Goal: Task Accomplishment & Management: Use online tool/utility

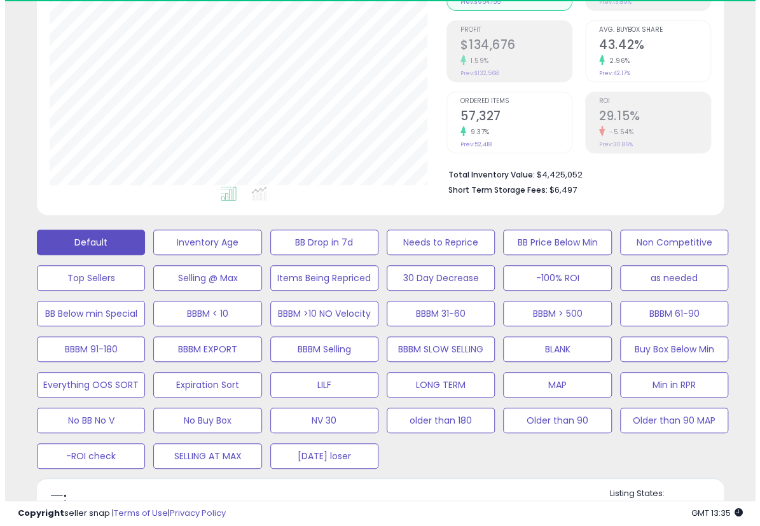
scroll to position [424, 0]
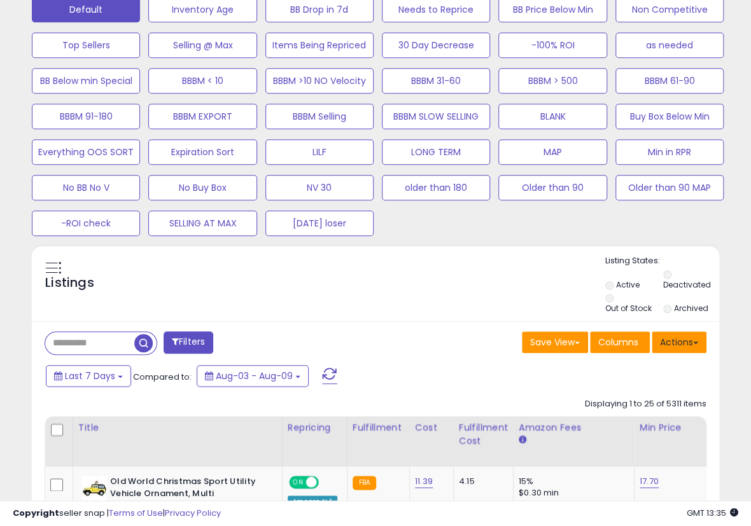
click at [682, 338] on button "Actions" at bounding box center [679, 343] width 55 height 22
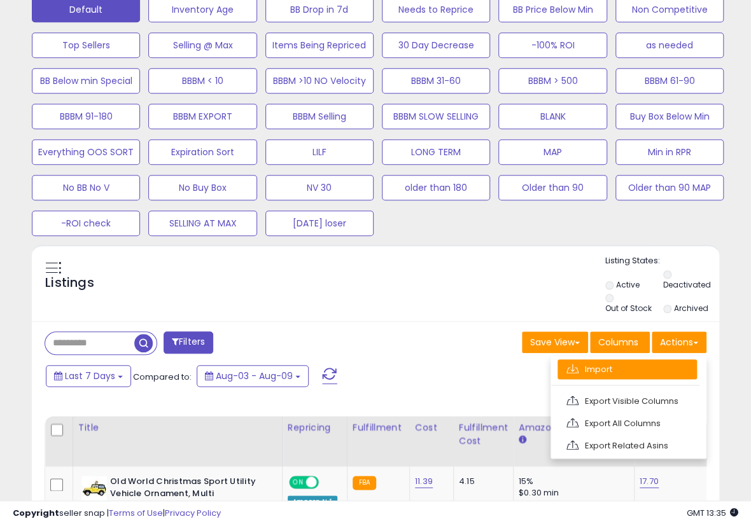
click at [646, 360] on link "Import" at bounding box center [626, 370] width 139 height 20
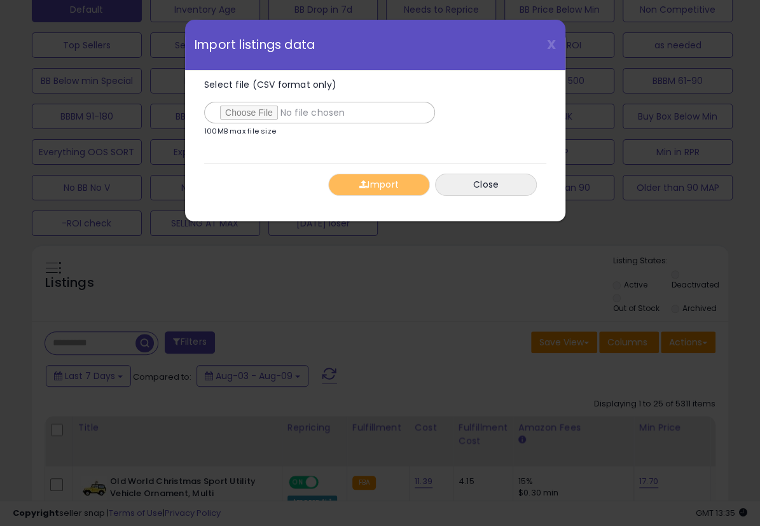
type input "**********"
click at [293, 183] on div "Import Close" at bounding box center [375, 185] width 342 height 42
click at [352, 191] on button "Import" at bounding box center [379, 185] width 102 height 22
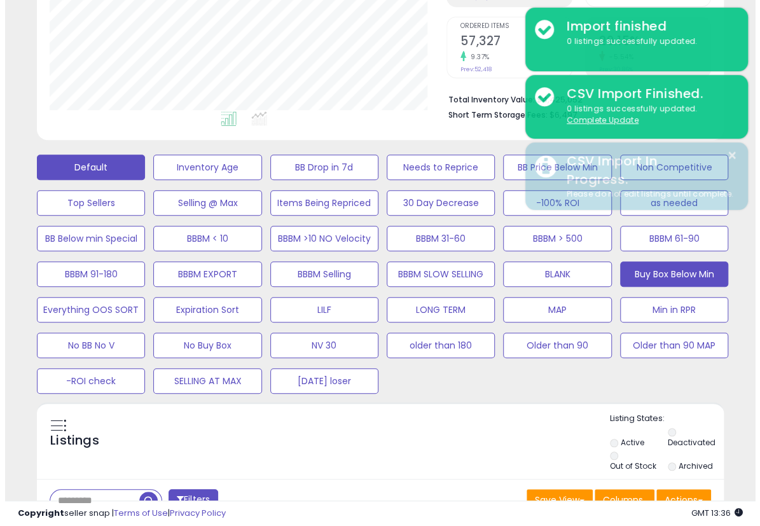
scroll to position [212, 0]
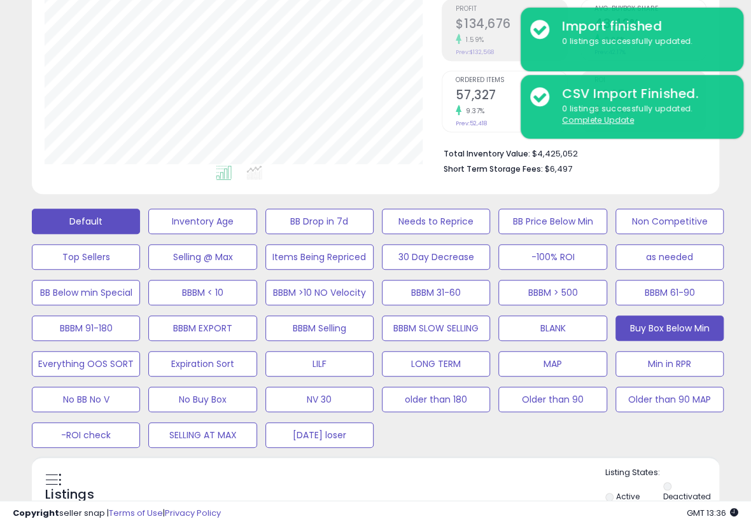
click at [256, 234] on button "Buy Box Below Min" at bounding box center [202, 221] width 108 height 25
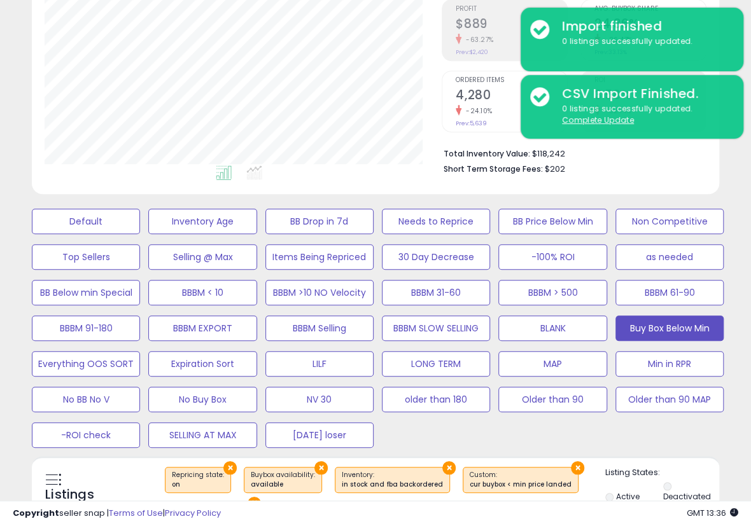
scroll to position [424, 0]
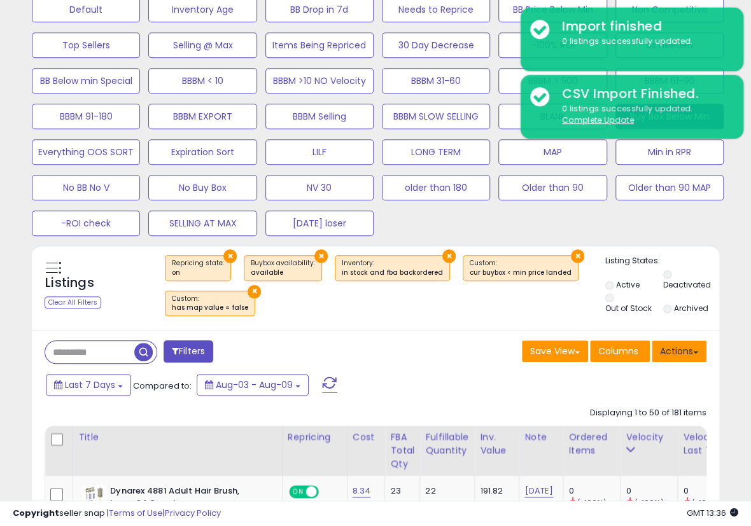
click at [682, 354] on button "Actions" at bounding box center [679, 351] width 55 height 22
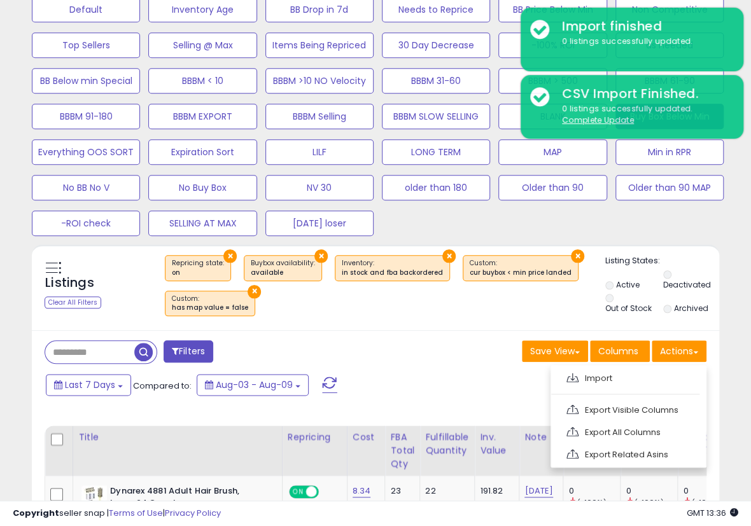
click at [616, 406] on link "Export Visible Columns" at bounding box center [626, 410] width 139 height 20
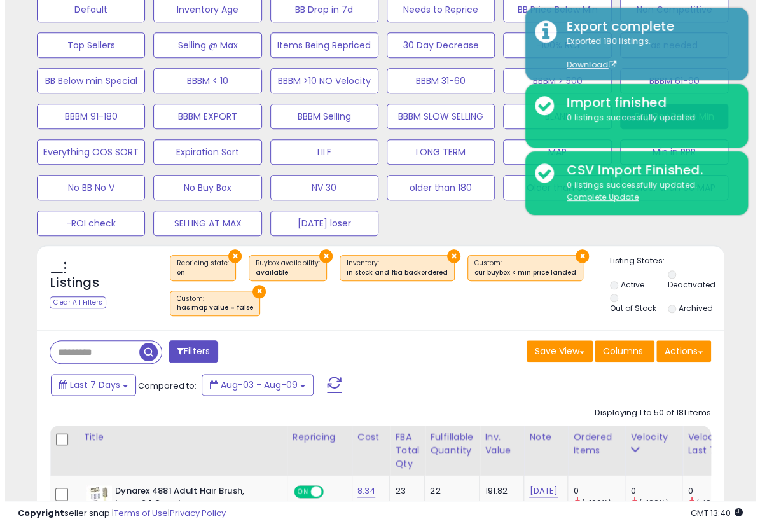
scroll to position [212, 0]
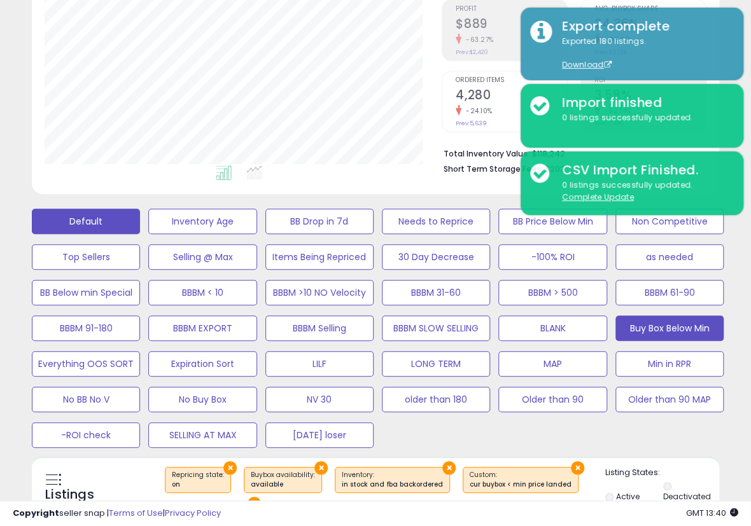
click at [108, 210] on button "Default" at bounding box center [86, 221] width 108 height 25
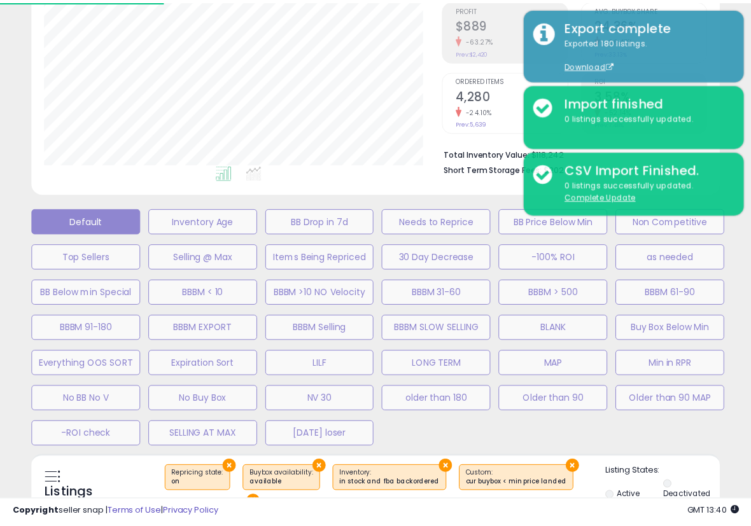
scroll to position [261, 402]
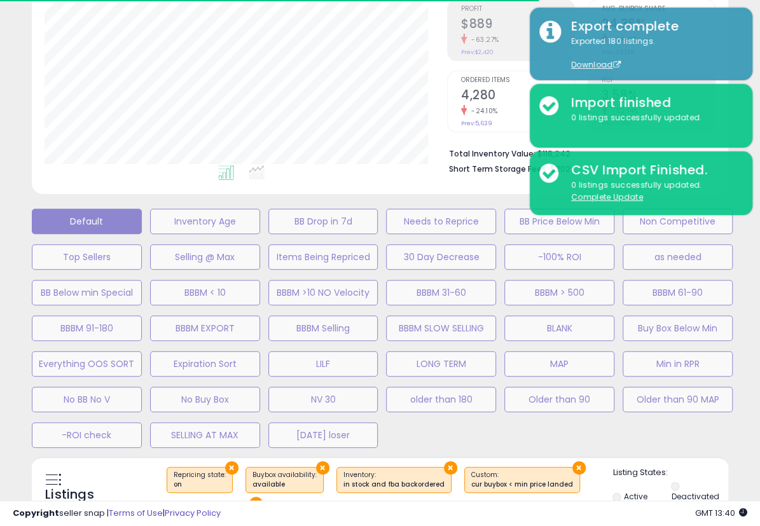
select select "**"
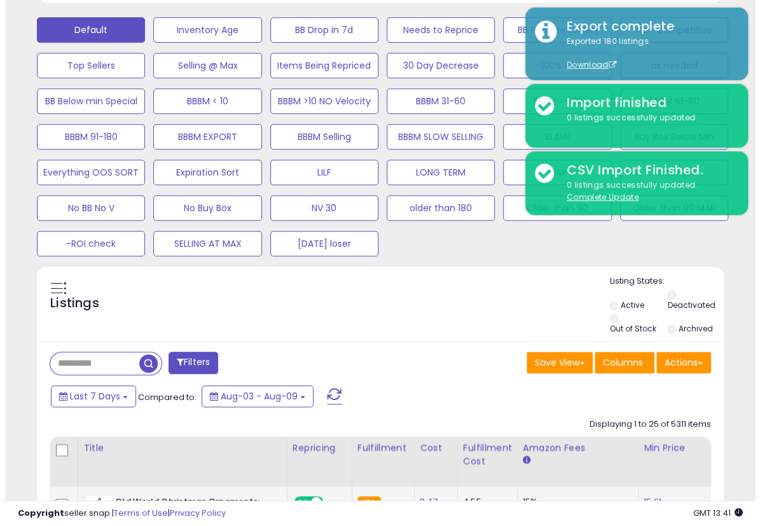
scroll to position [424, 0]
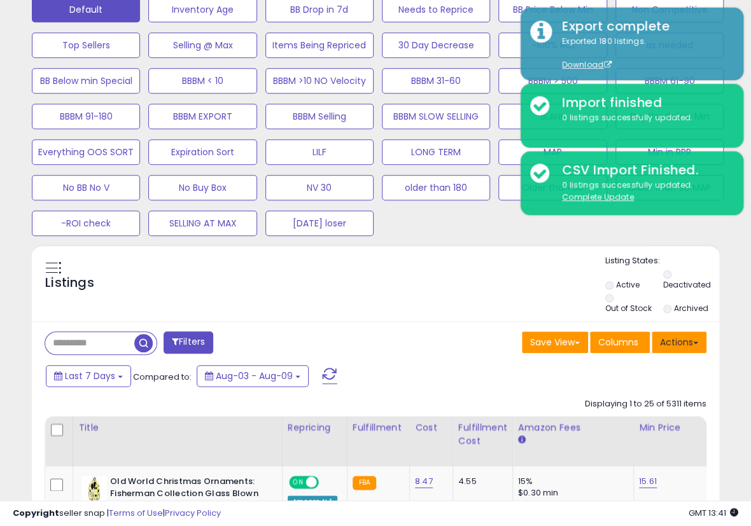
click at [664, 339] on button "Actions" at bounding box center [679, 343] width 55 height 22
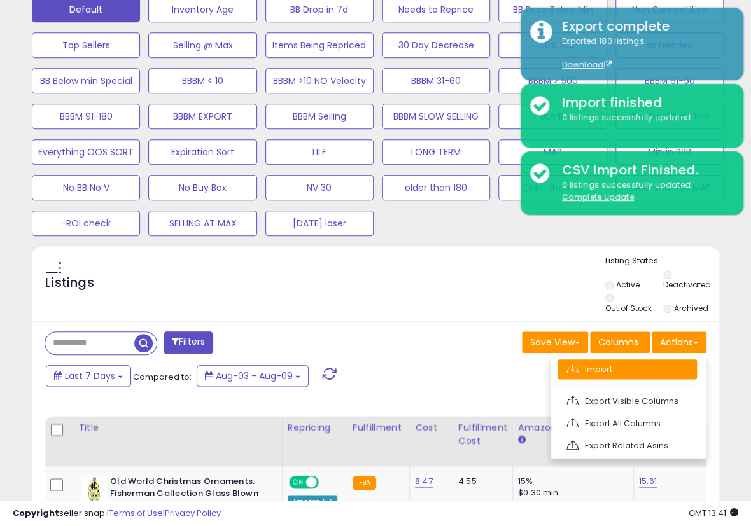
click at [637, 365] on link "Import" at bounding box center [626, 370] width 139 height 20
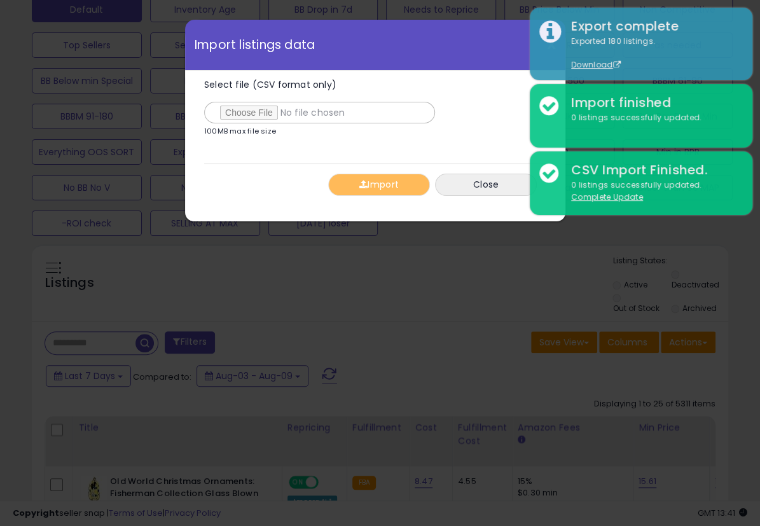
type input "**********"
click at [379, 185] on button "Import" at bounding box center [379, 185] width 102 height 22
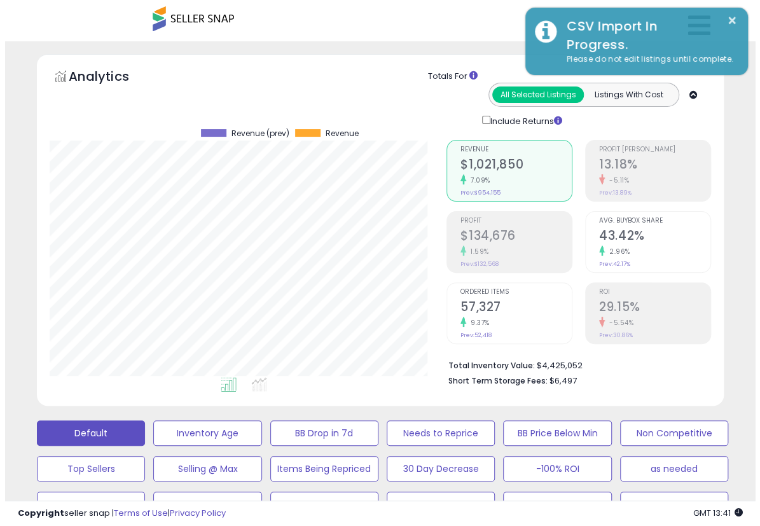
scroll to position [212, 0]
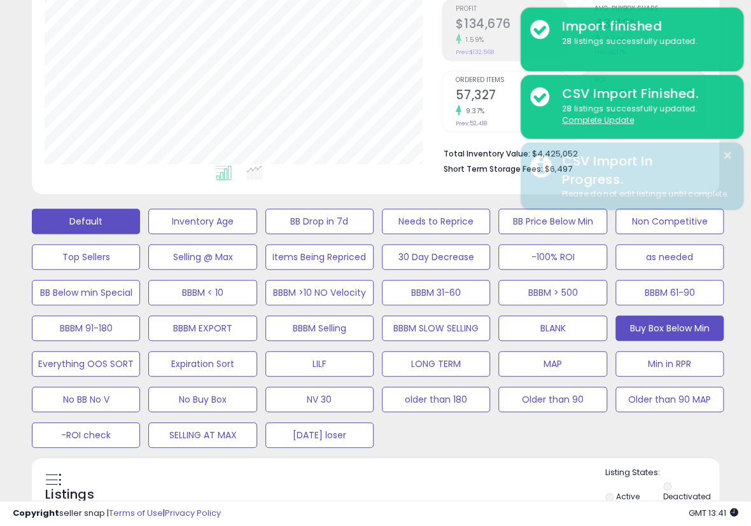
click at [256, 234] on button "Buy Box Below Min" at bounding box center [202, 221] width 108 height 25
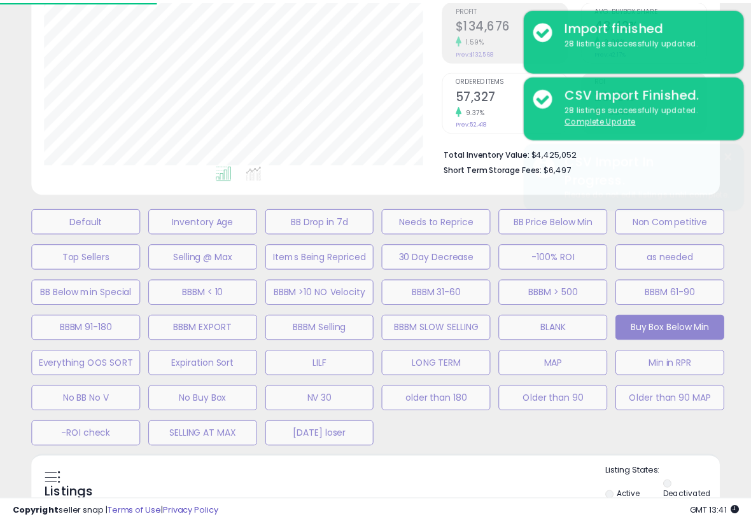
scroll to position [261, 402]
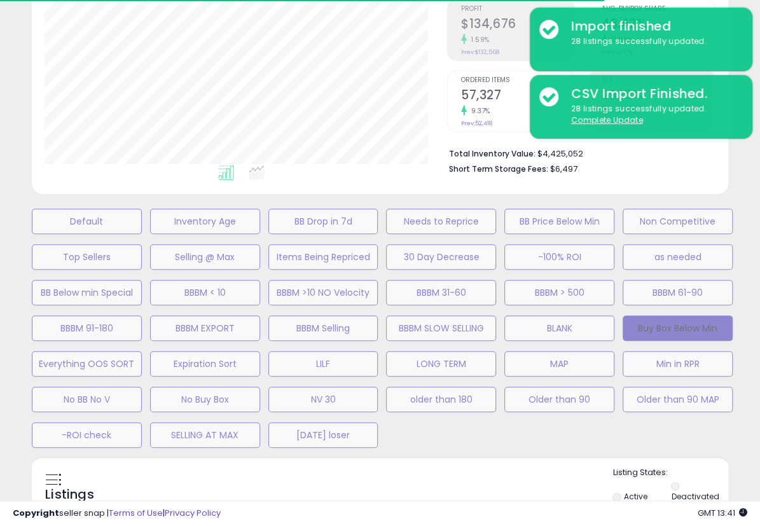
select select "**"
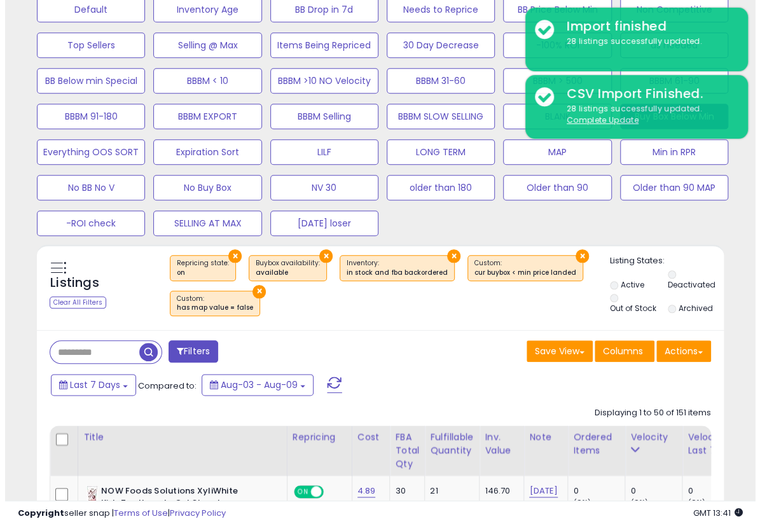
scroll to position [212, 0]
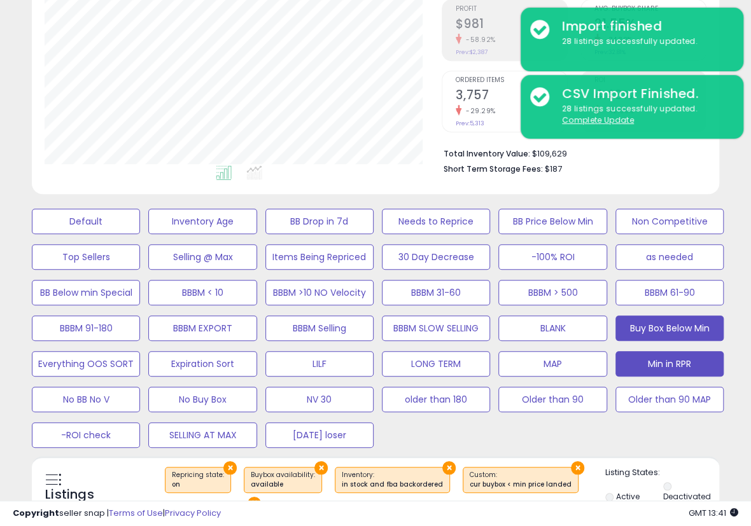
click at [140, 234] on button "Min in RPR" at bounding box center [86, 221] width 108 height 25
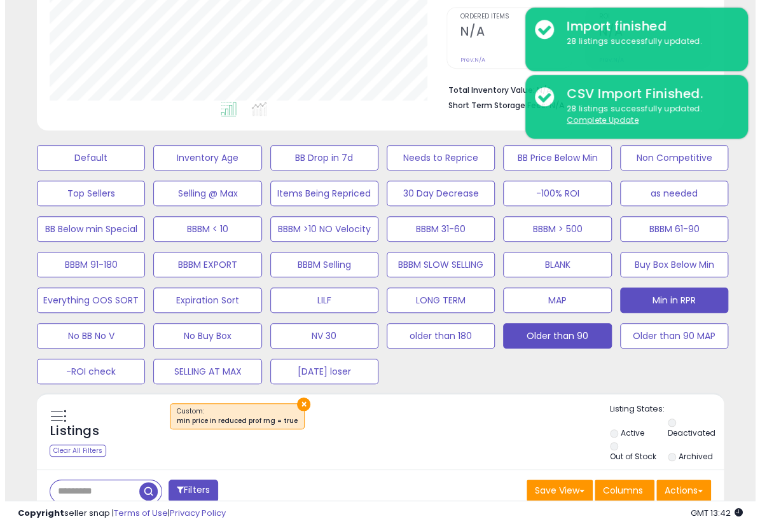
scroll to position [272, 0]
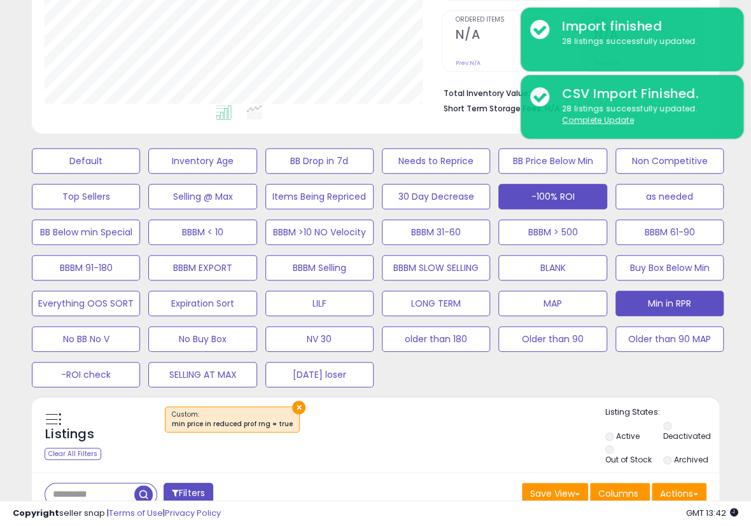
click at [140, 174] on button "-100% ROI" at bounding box center [86, 160] width 108 height 25
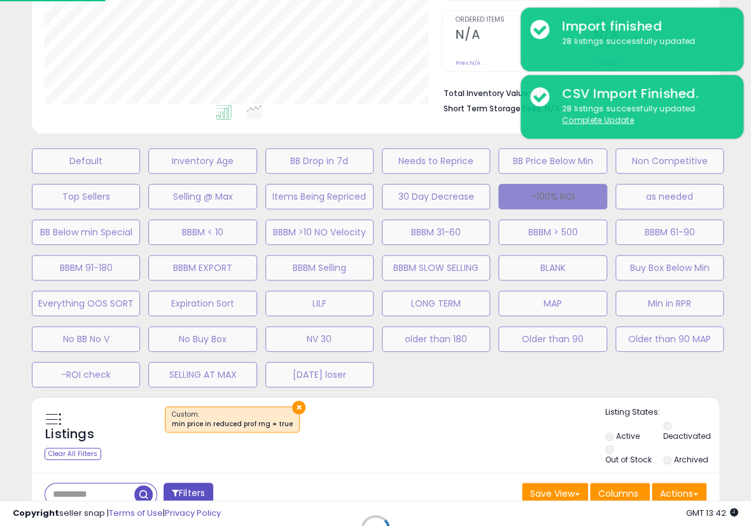
scroll to position [261, 402]
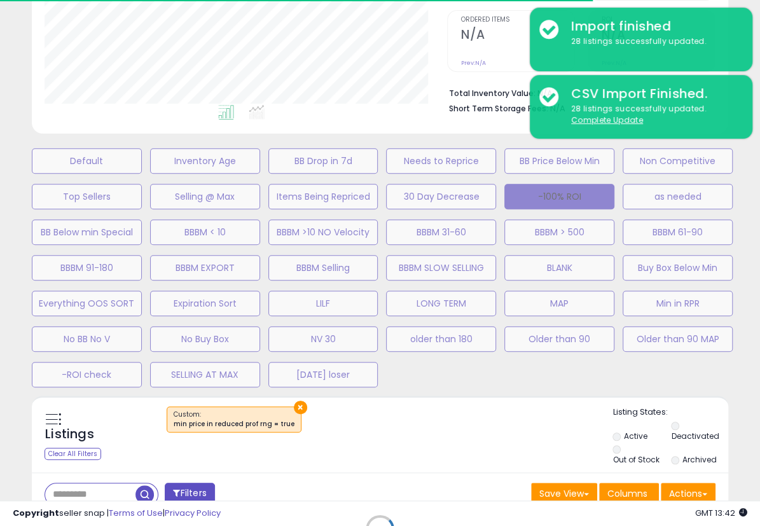
select select
select select "*"
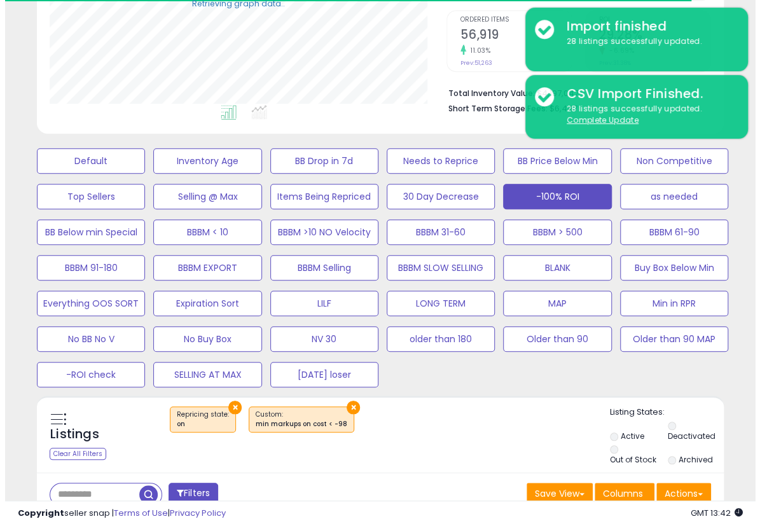
scroll to position [484, 0]
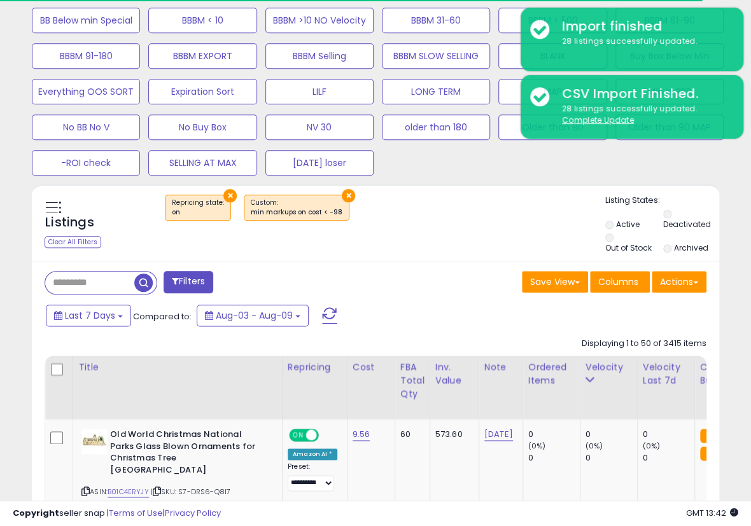
click at [205, 279] on button "Filters" at bounding box center [189, 282] width 50 height 22
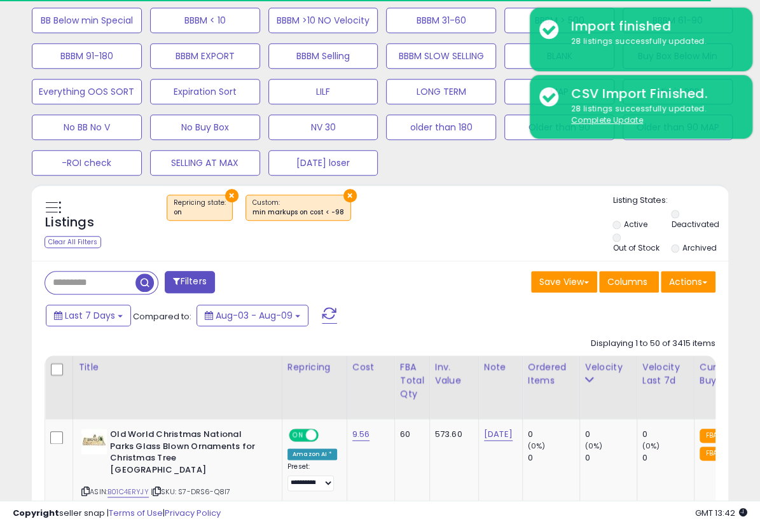
scroll to position [261, 402]
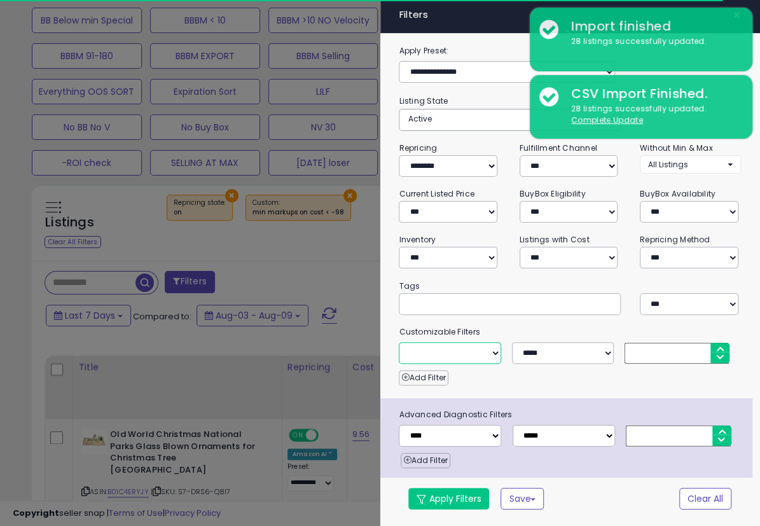
click at [455, 353] on select "**********" at bounding box center [450, 353] width 102 height 22
select select "**********"
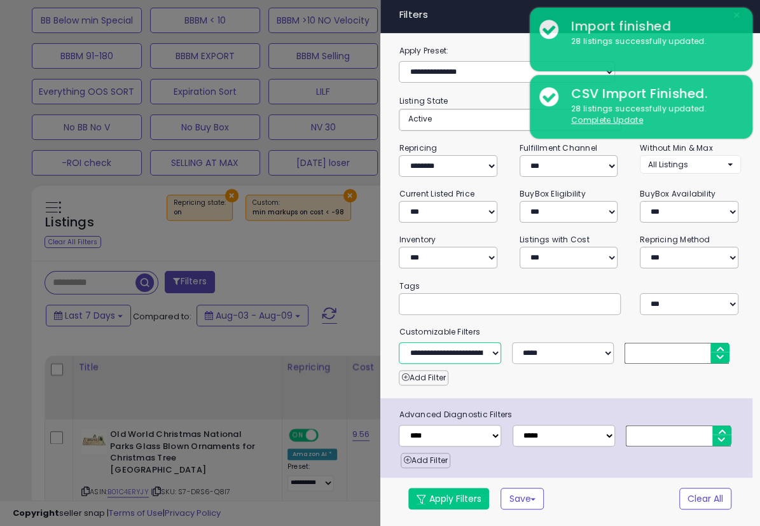
click at [399, 342] on select "**********" at bounding box center [450, 353] width 102 height 22
click at [661, 347] on input "number" at bounding box center [677, 353] width 104 height 21
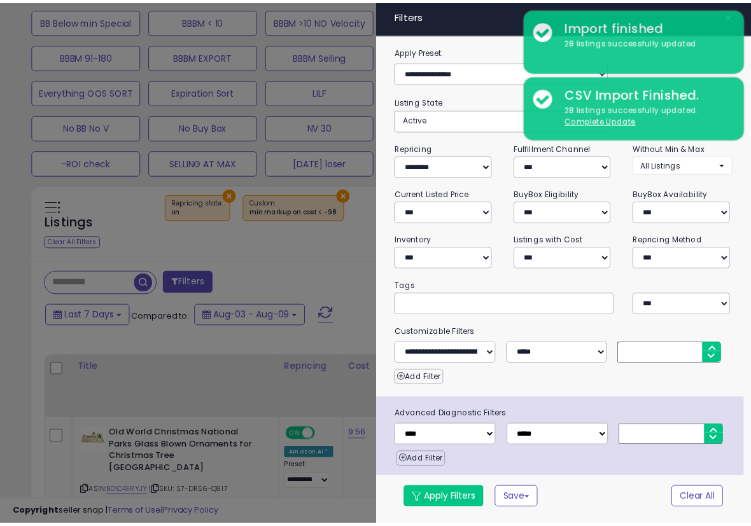
scroll to position [15, 0]
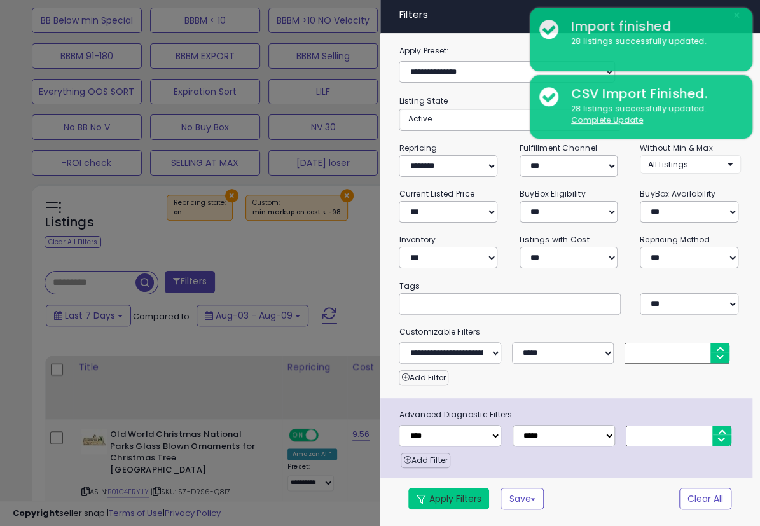
type input "***"
click at [461, 458] on button "Apply Filters" at bounding box center [449, 499] width 81 height 22
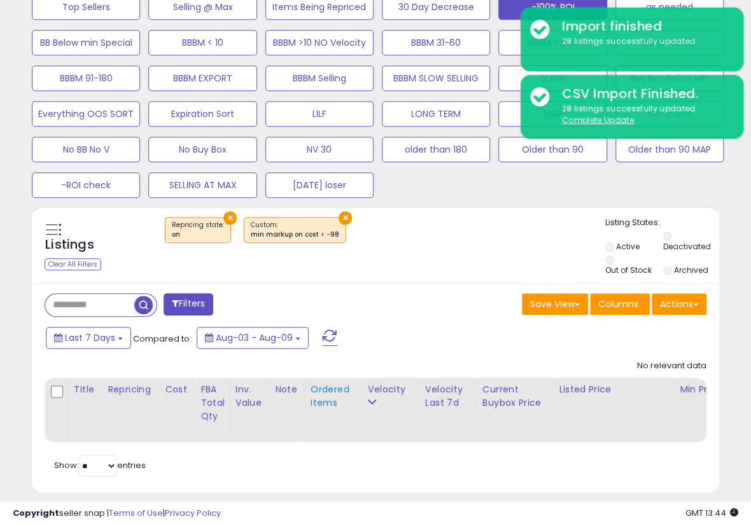
scroll to position [484, 0]
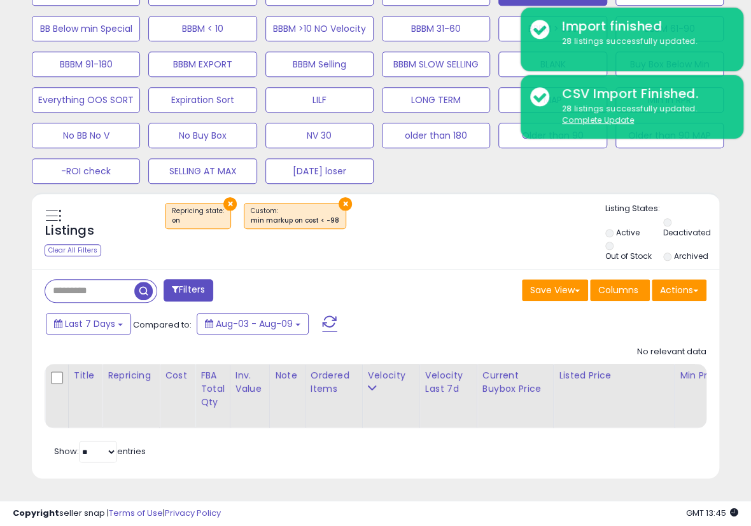
click at [409, 269] on div "Filters Save View Save As New View Update Current View Columns" at bounding box center [375, 374] width 687 height 210
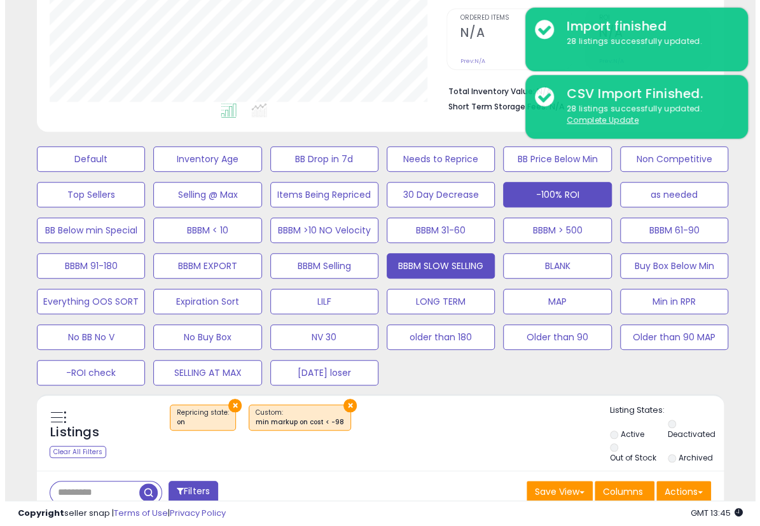
scroll to position [272, 0]
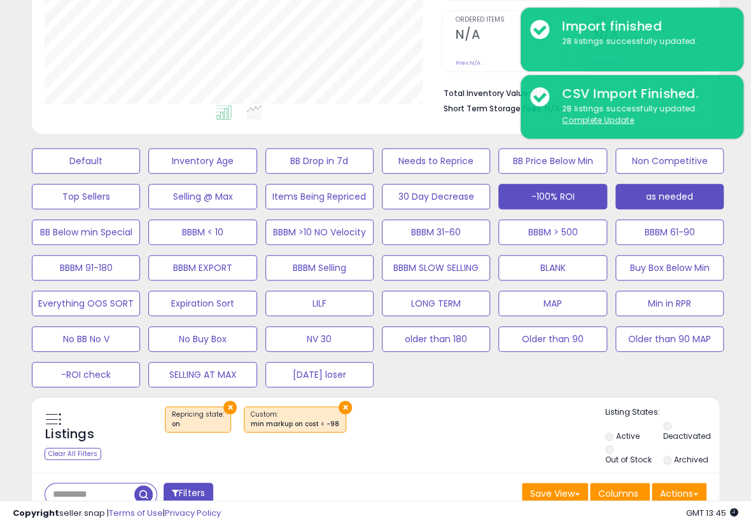
click at [140, 174] on button "as needed" at bounding box center [86, 160] width 108 height 25
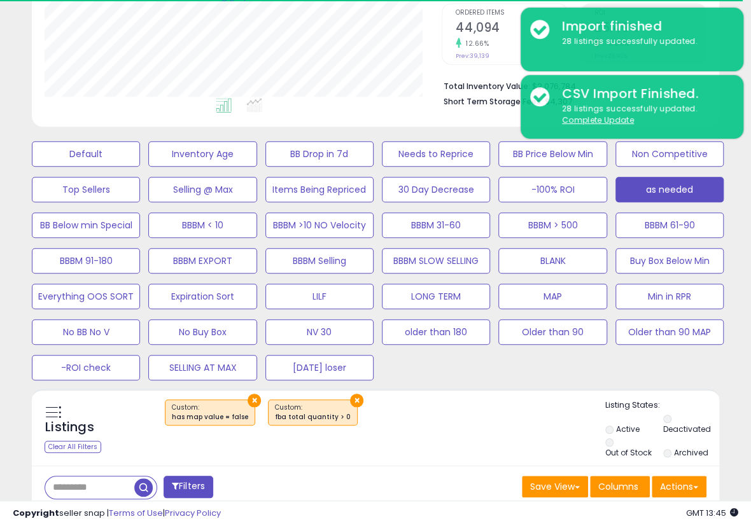
scroll to position [484, 0]
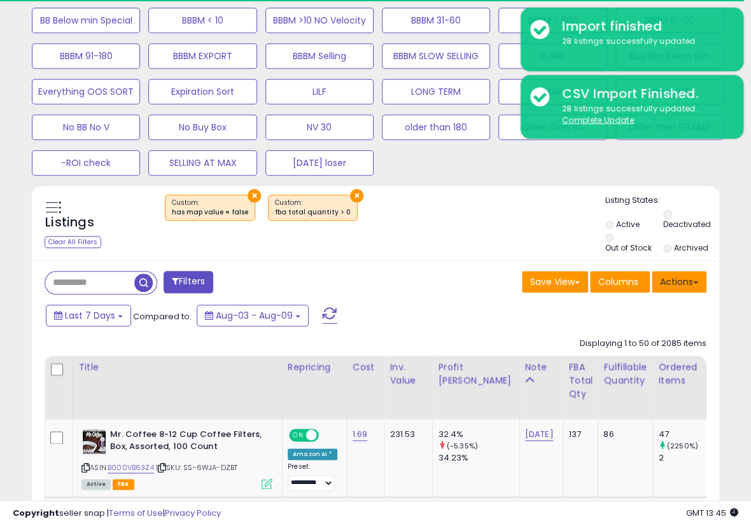
click at [682, 284] on button "Actions" at bounding box center [679, 282] width 55 height 22
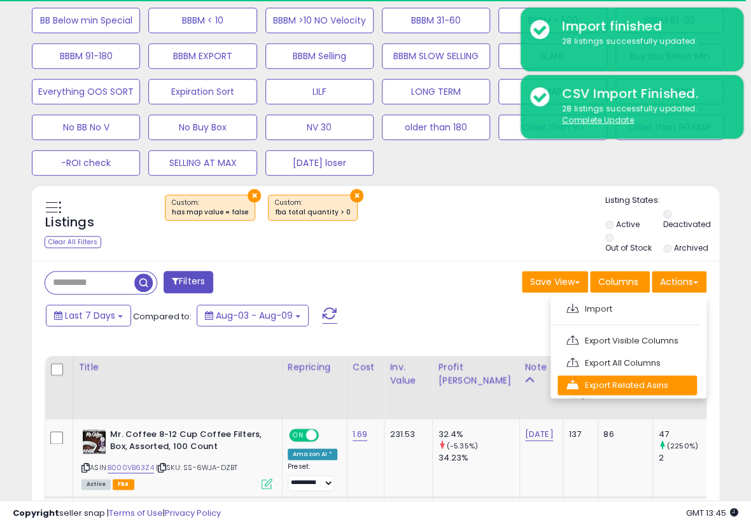
click at [651, 381] on link "Export Related Asins" at bounding box center [626, 385] width 139 height 20
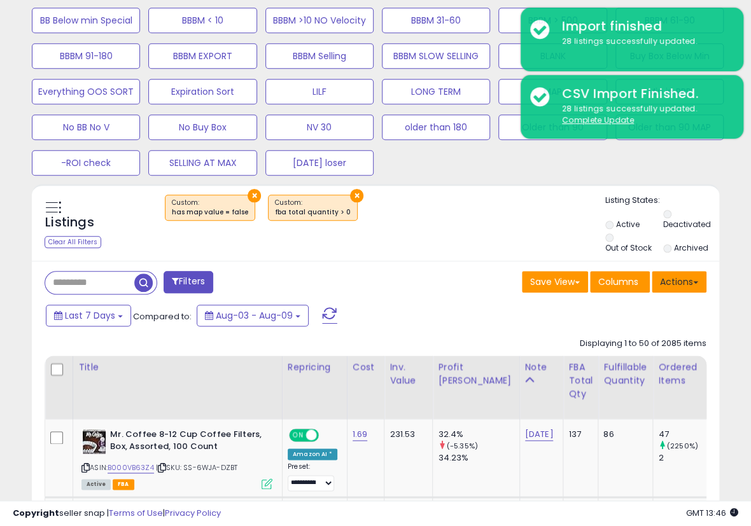
click at [682, 286] on button "Actions" at bounding box center [679, 282] width 55 height 22
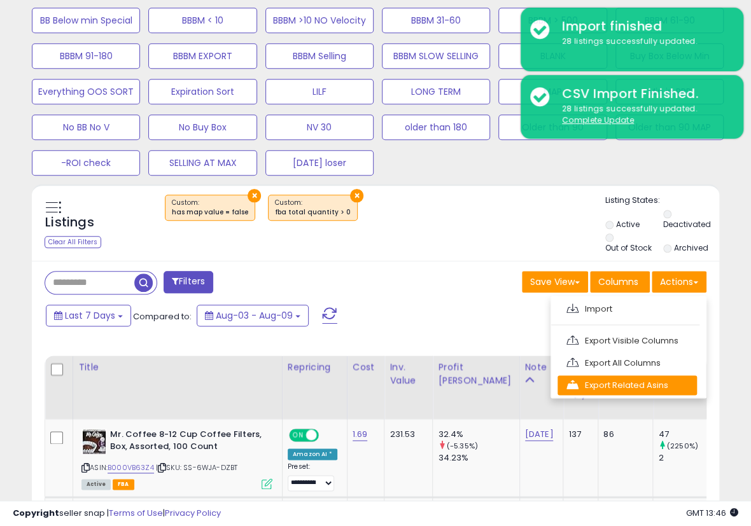
click at [648, 377] on link "Export Related Asins" at bounding box center [626, 385] width 139 height 20
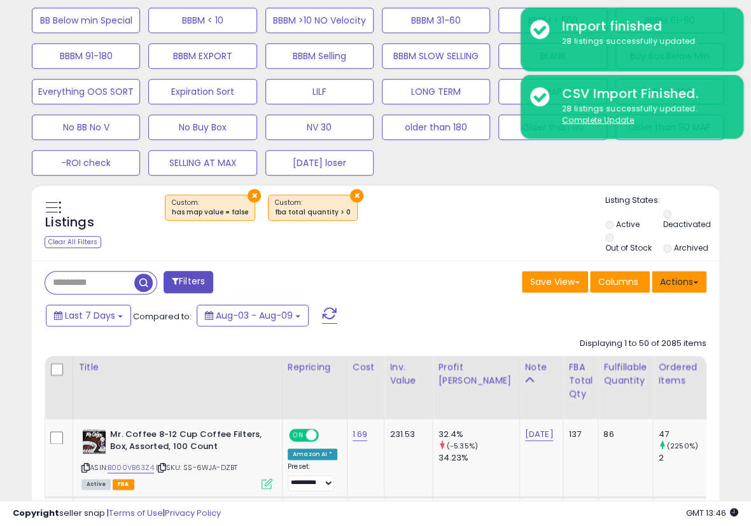
click at [665, 287] on button "Actions" at bounding box center [679, 282] width 55 height 22
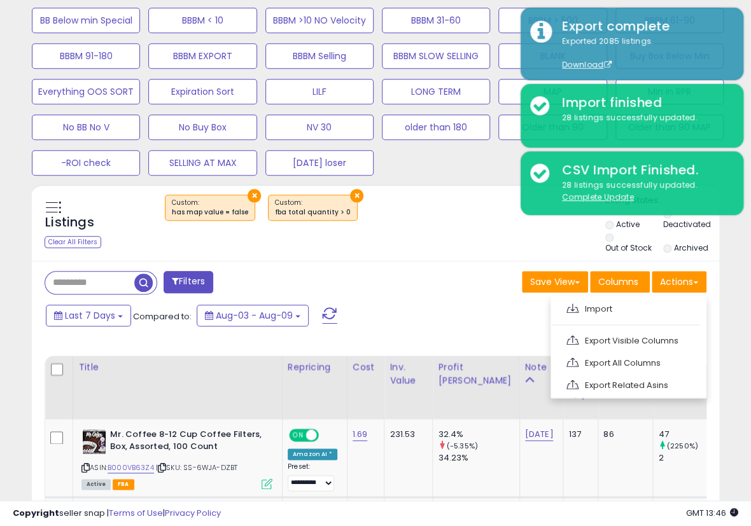
click at [495, 287] on div "Save View Save As New View Columns Actions [GEOGRAPHIC_DATA]" at bounding box center [545, 283] width 340 height 25
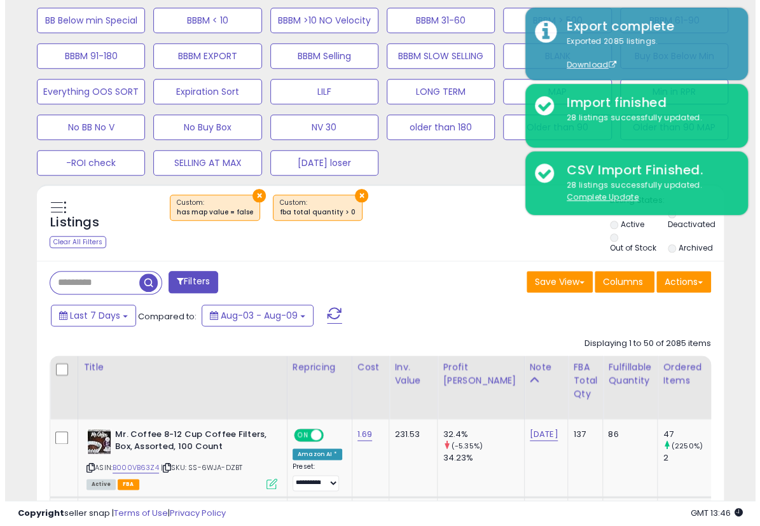
scroll to position [272, 0]
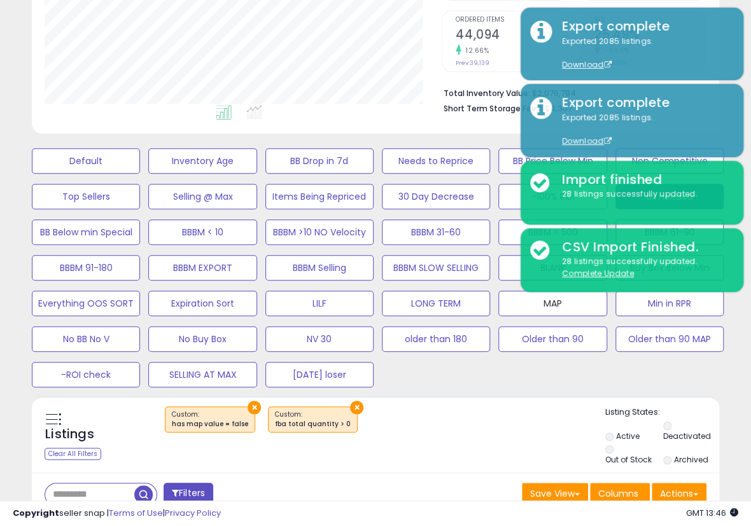
drag, startPoint x: 523, startPoint y: 307, endPoint x: 553, endPoint y: 380, distance: 79.1
click at [140, 174] on button "MAP" at bounding box center [86, 160] width 108 height 25
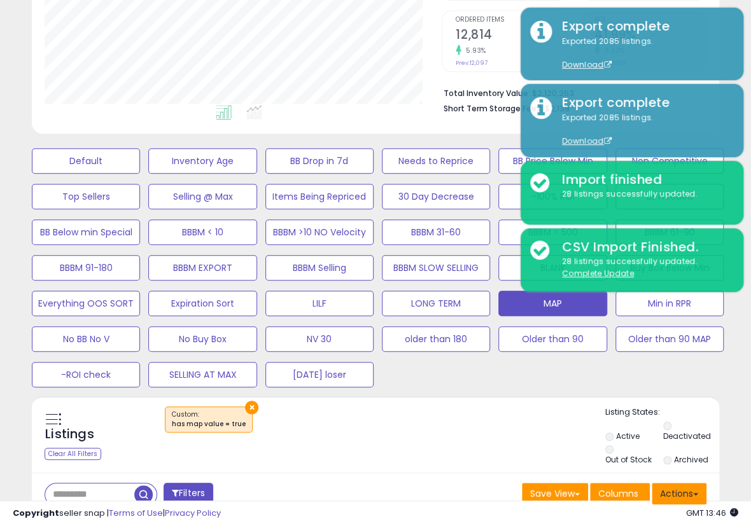
click at [680, 458] on button "Actions" at bounding box center [679, 494] width 55 height 22
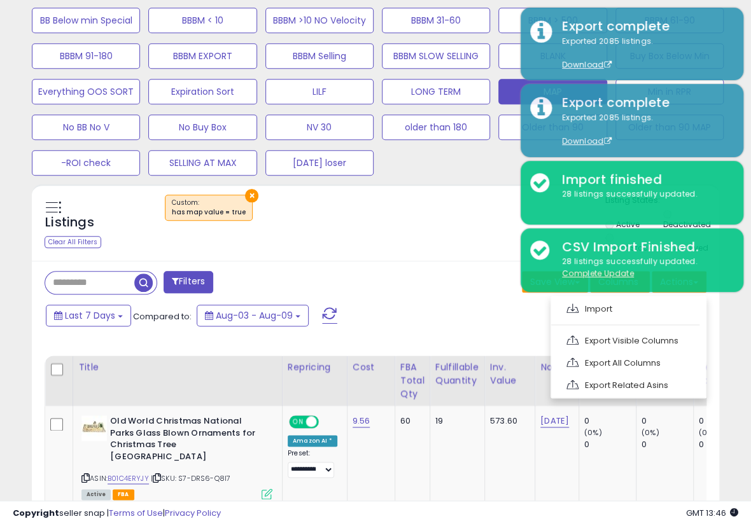
click at [629, 335] on link "Export Visible Columns" at bounding box center [626, 341] width 139 height 20
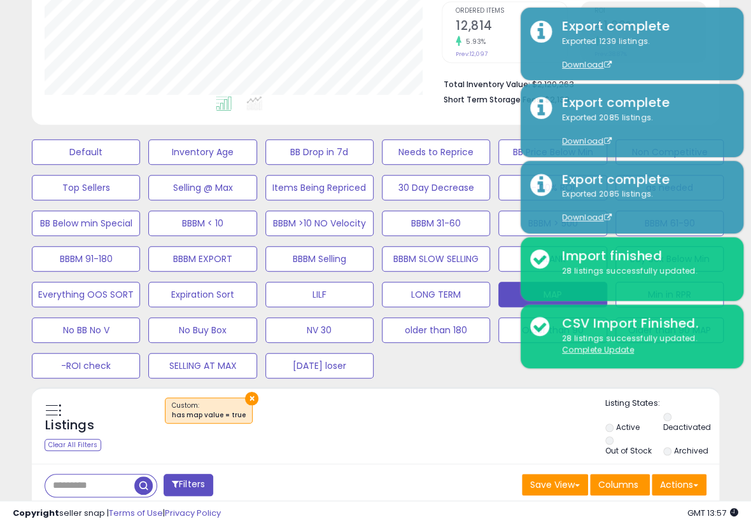
scroll to position [272, 0]
